Goal: Find specific page/section: Find specific page/section

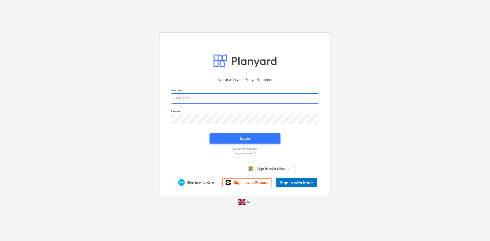
drag, startPoint x: 220, startPoint y: 95, endPoint x: 220, endPoint y: 102, distance: 7.1
click at [220, 95] on input "email" at bounding box center [245, 98] width 148 height 10
type input "[PERSON_NAME][EMAIL_ADDRESS][DOMAIN_NAME]"
click at [233, 140] on span "Login" at bounding box center [245, 138] width 59 height 7
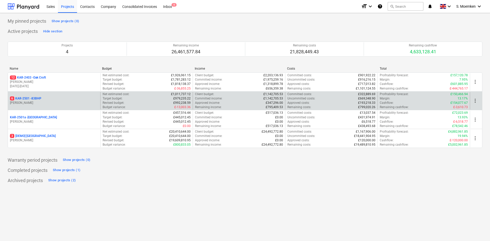
click at [38, 97] on p "6 KAR-2501 - 83BHP" at bounding box center [25, 98] width 31 height 4
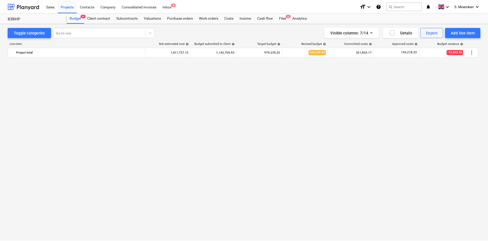
scroll to position [339, 0]
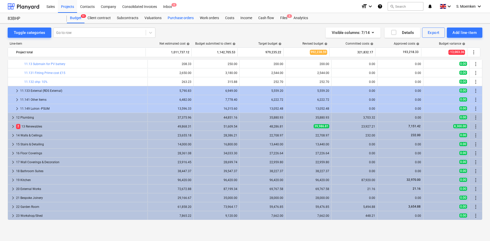
click at [177, 18] on div "Purchase orders" at bounding box center [181, 18] width 32 height 10
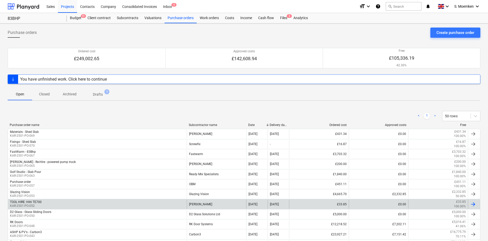
click at [117, 203] on div "TOOL HIRE: Hilti TE700 KAR-2501-PO-052" at bounding box center [97, 204] width 179 height 9
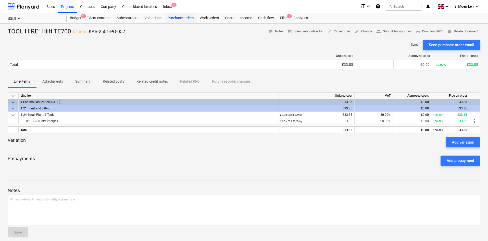
click at [181, 19] on div "Purchase orders" at bounding box center [181, 18] width 32 height 10
